Goal: Contribute content: Contribute content

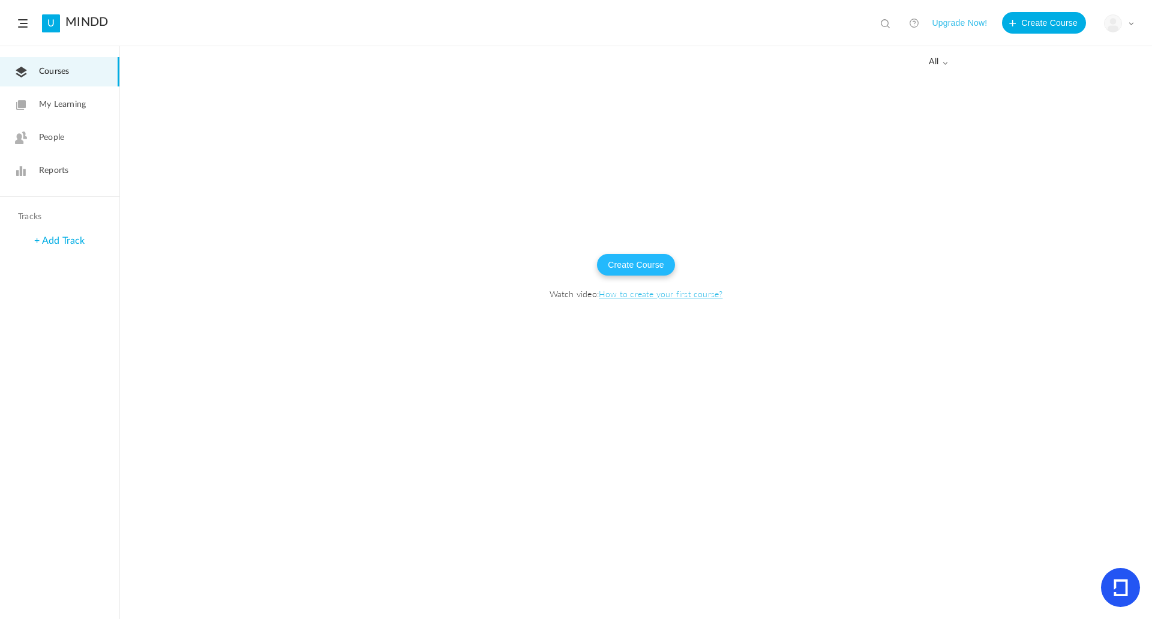
click at [649, 269] on button "Create Course" at bounding box center [636, 265] width 78 height 22
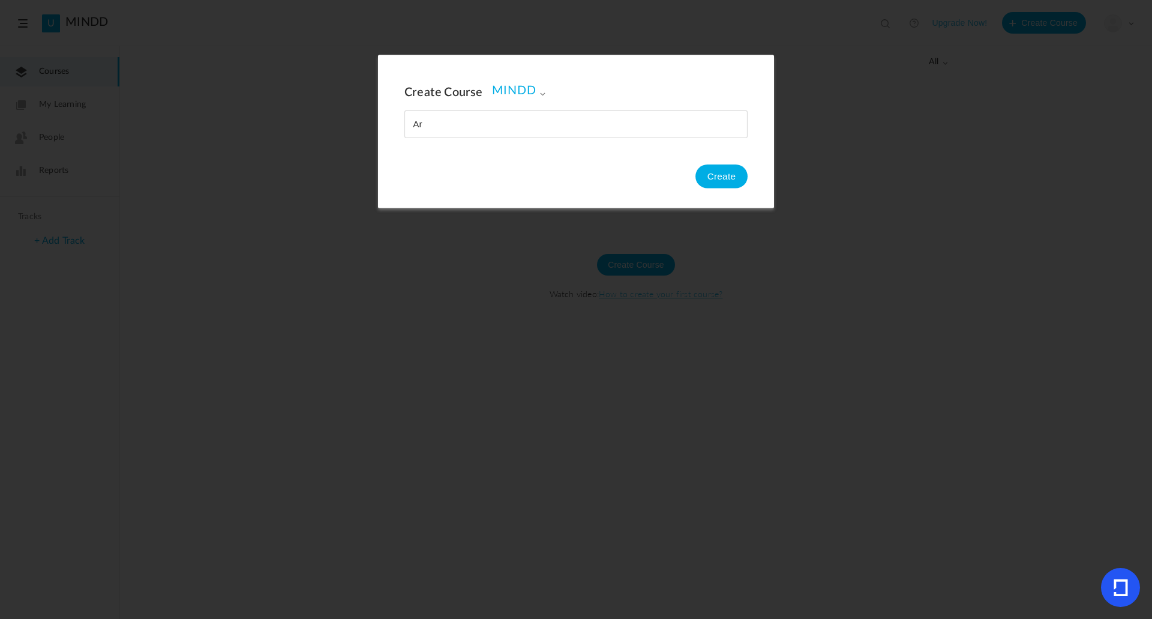
type input "A"
click at [708, 170] on button "Create" at bounding box center [721, 176] width 52 height 24
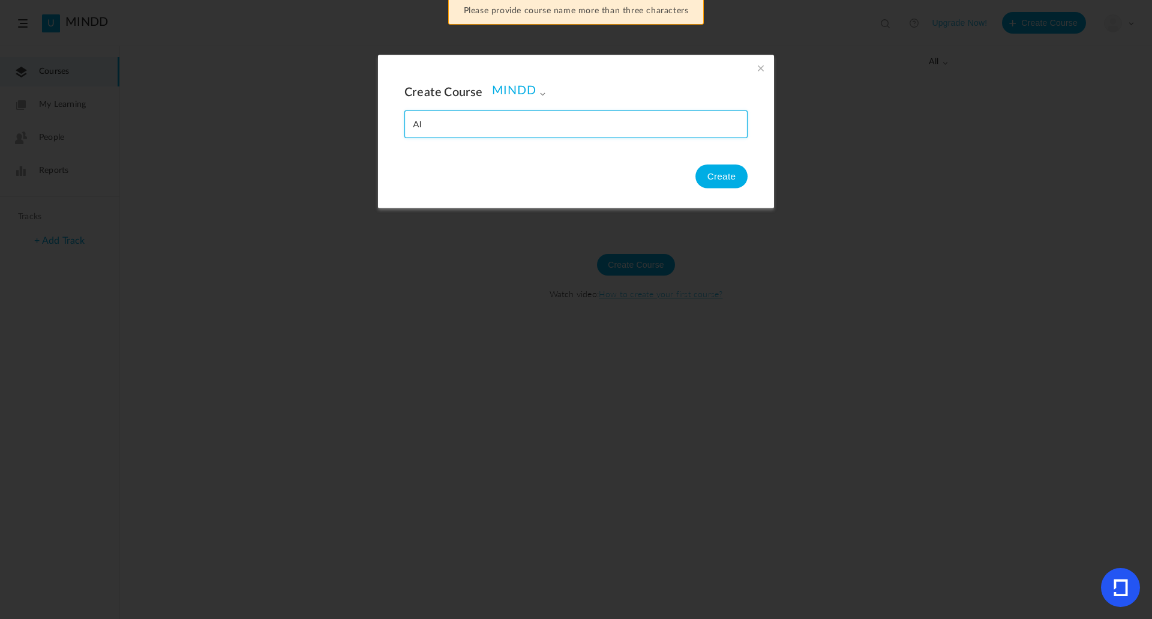
click at [546, 131] on input "name" at bounding box center [576, 124] width 342 height 26
type input "K"
type input "AI lessen"
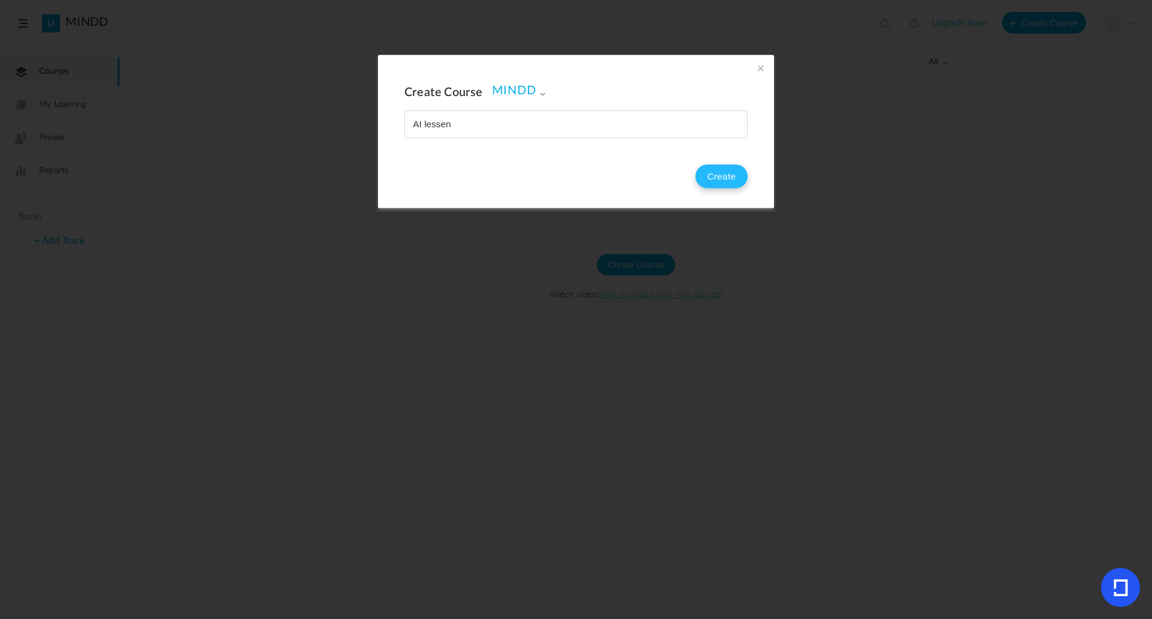
click at [721, 180] on button "Create" at bounding box center [721, 176] width 52 height 24
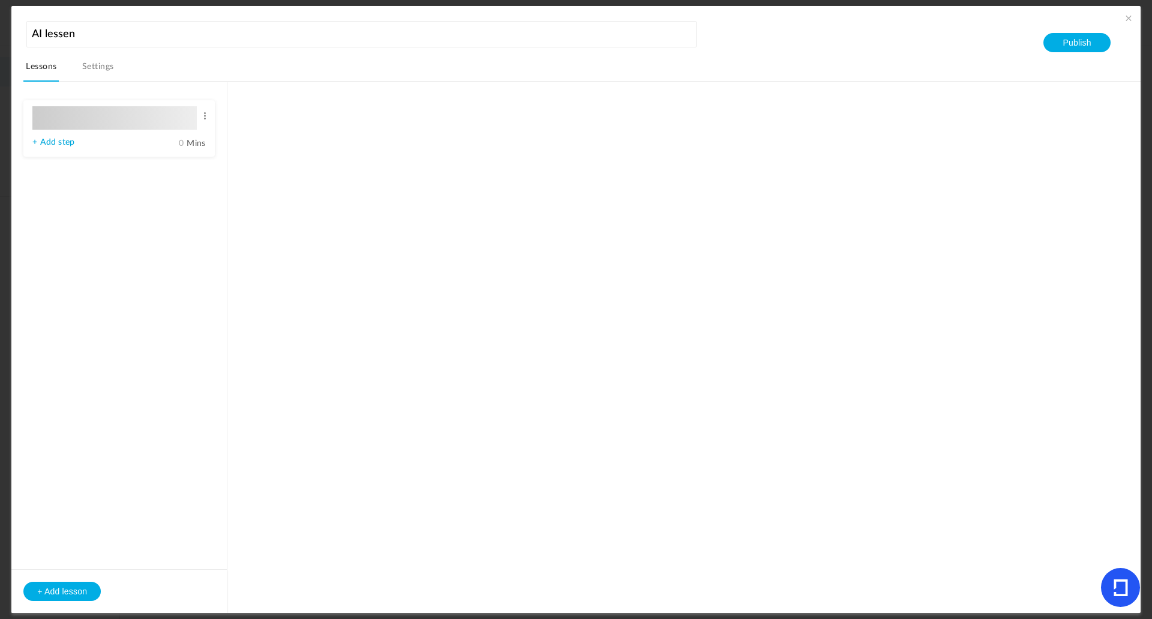
type input "Lesson 1"
type input "0"
type input "Step 1"
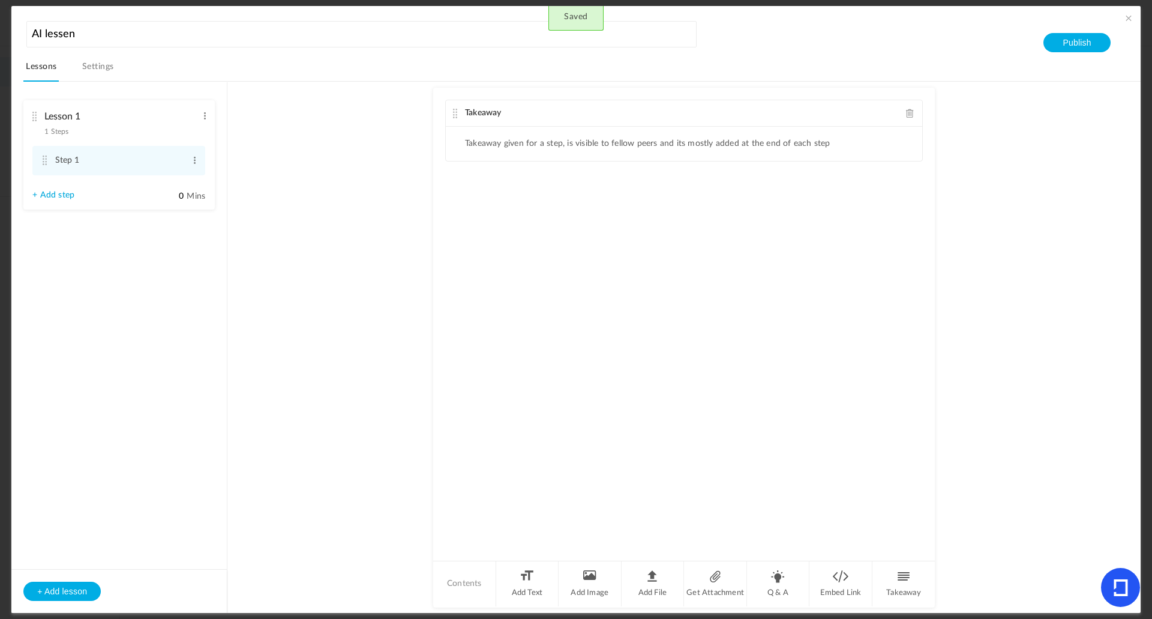
click at [72, 103] on li "Lesson 1 1 Steps Edit Delete Step 1 Edit Delete + Add step" at bounding box center [118, 154] width 191 height 109
click at [101, 78] on link "Settings" at bounding box center [98, 70] width 37 height 23
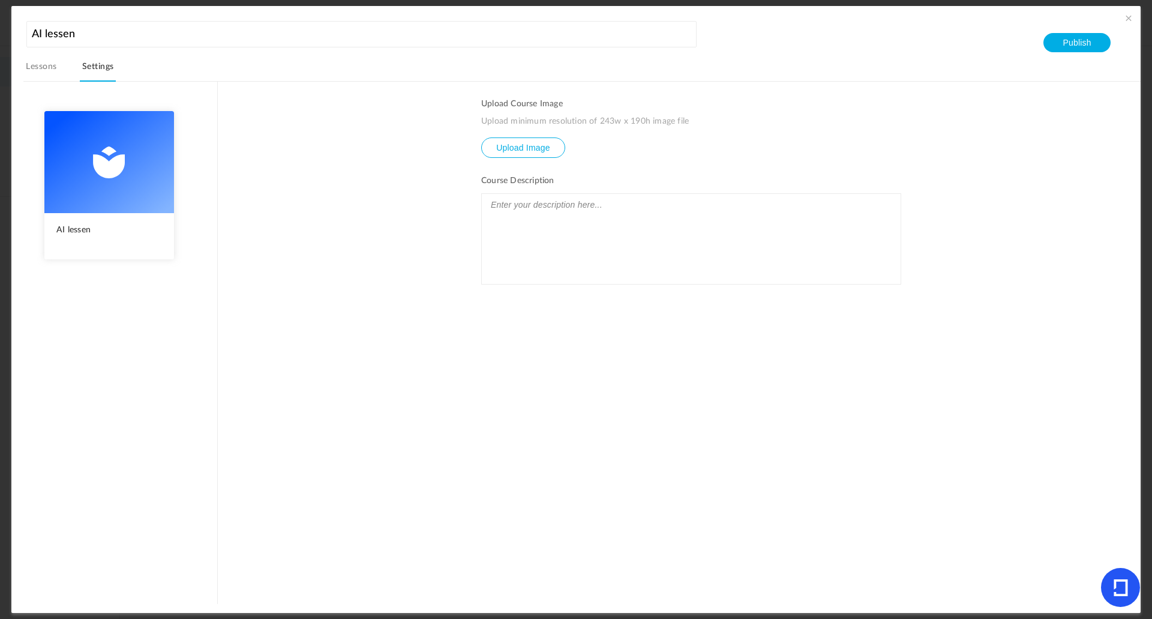
click at [56, 71] on link "Lessons" at bounding box center [40, 70] width 35 height 23
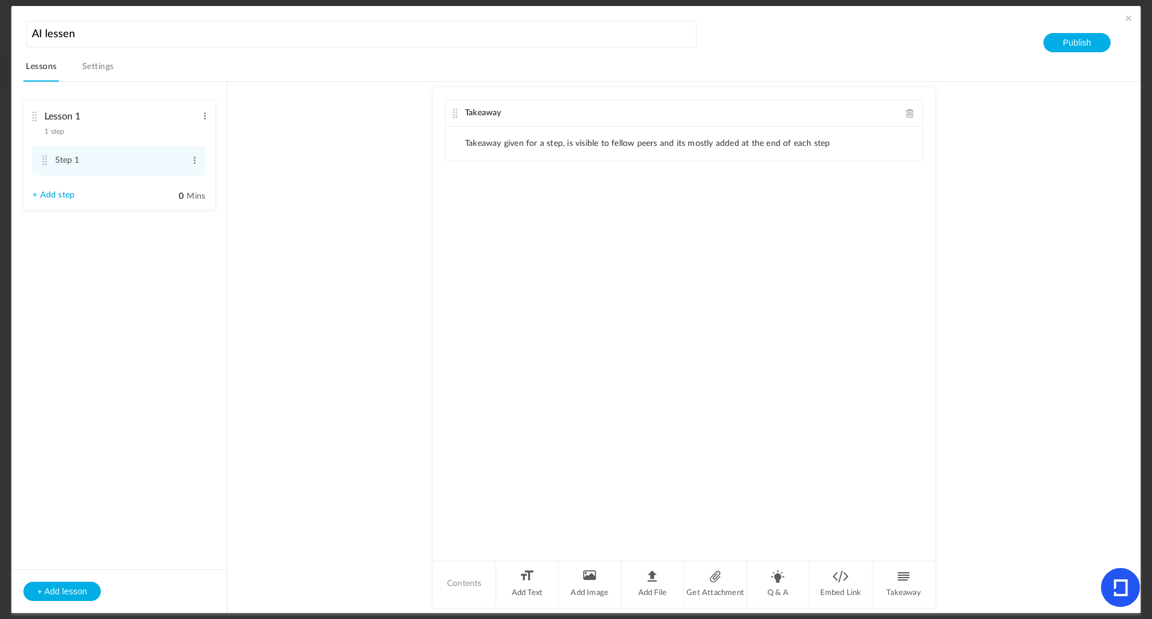
click at [514, 142] on li "Takeaway given for a step, is visible to fellow peers and its mostly added at t…" at bounding box center [647, 144] width 365 height 10
click at [542, 146] on li "Takeaway given for a step, is visible to fellow peers and its mostly added at t…" at bounding box center [647, 144] width 365 height 10
click at [910, 118] on div "Takeaway" at bounding box center [684, 113] width 476 height 26
click at [908, 114] on span at bounding box center [910, 113] width 8 height 9
click at [200, 113] on span at bounding box center [204, 116] width 9 height 12
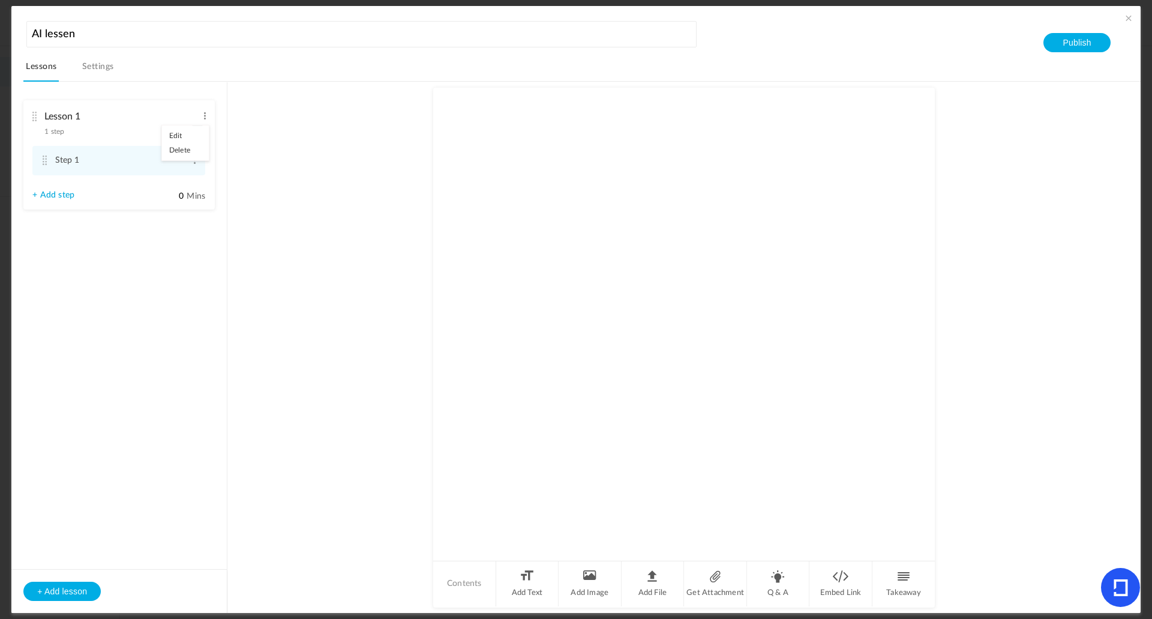
click at [190, 128] on link "Edit" at bounding box center [185, 135] width 47 height 14
click at [119, 127] on input "Lesson 1" at bounding box center [120, 117] width 152 height 25
click at [900, 585] on li "Takeaway" at bounding box center [903, 583] width 62 height 45
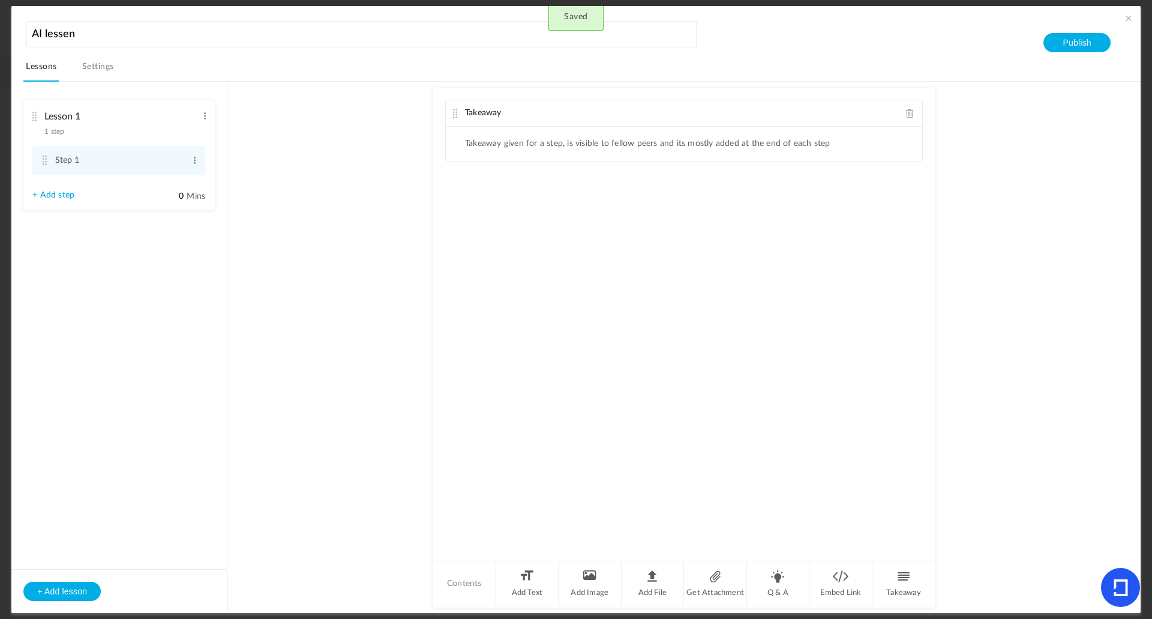
click at [908, 111] on span at bounding box center [910, 113] width 8 height 9
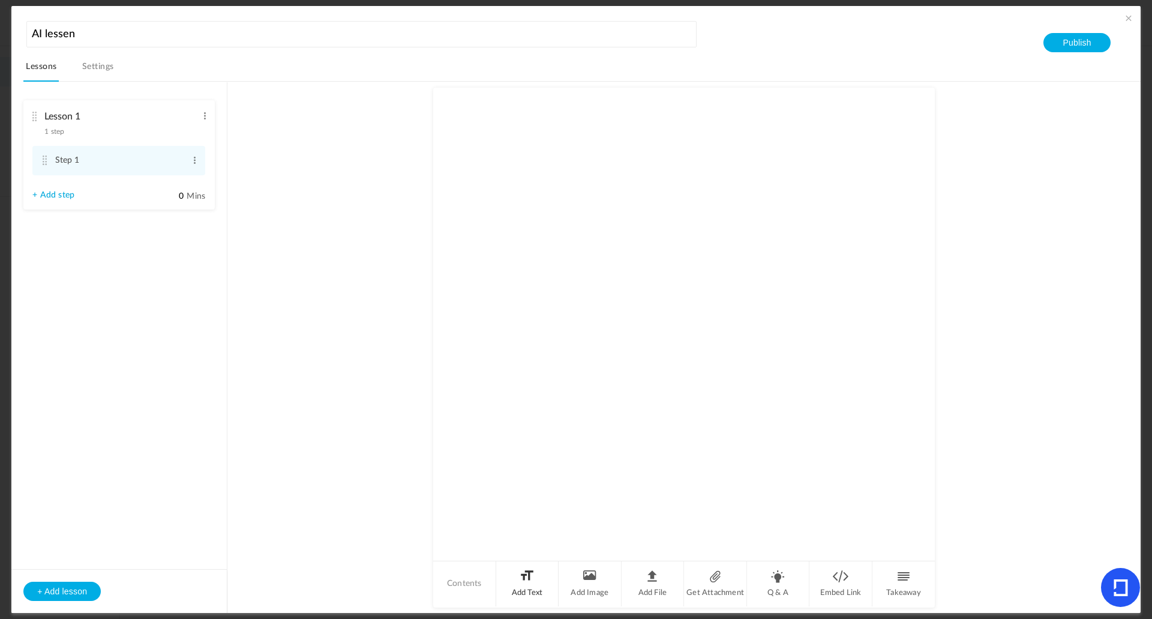
click at [530, 586] on li "Add Text" at bounding box center [527, 583] width 63 height 45
click at [495, 140] on p at bounding box center [684, 134] width 458 height 14
click at [468, 579] on li "Contents" at bounding box center [464, 583] width 63 height 45
click at [463, 586] on li "Contents" at bounding box center [464, 583] width 63 height 45
click at [805, 586] on li "Q & A" at bounding box center [778, 583] width 63 height 45
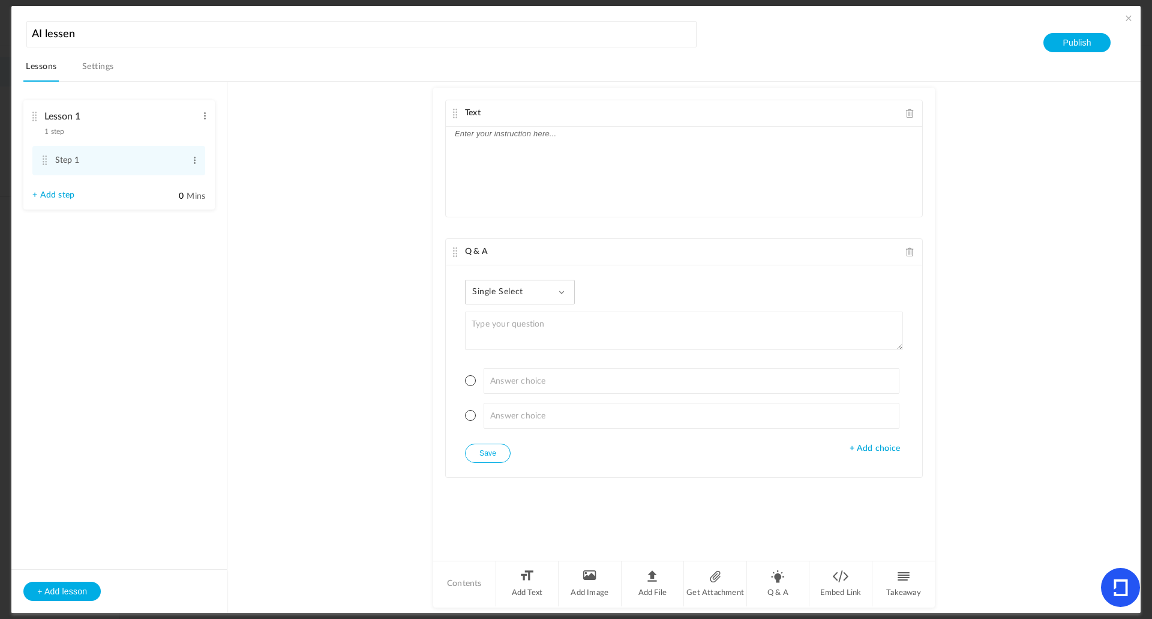
click at [906, 250] on span at bounding box center [910, 251] width 8 height 9
click at [698, 587] on li "Get Attachment" at bounding box center [715, 583] width 63 height 45
click at [906, 250] on span at bounding box center [910, 251] width 8 height 9
click at [107, 52] on header "AI lessen Lessons Settings Publish" at bounding box center [581, 50] width 1117 height 64
click at [91, 72] on link "Settings" at bounding box center [98, 70] width 37 height 23
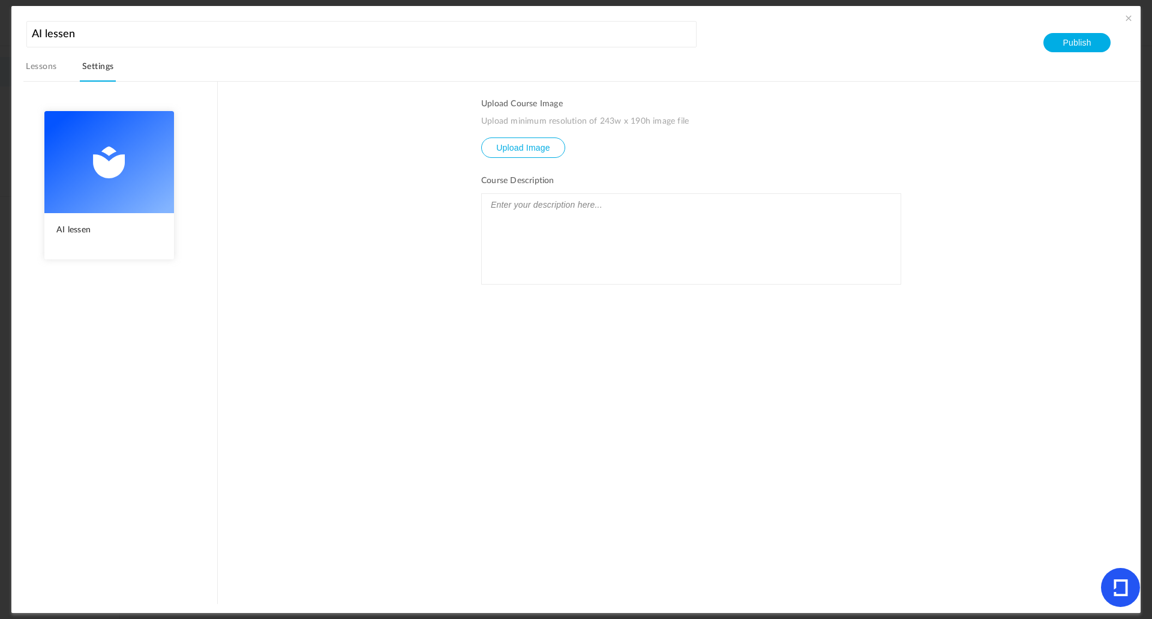
click at [47, 67] on link "Lessons" at bounding box center [40, 70] width 35 height 23
